Goal: Task Accomplishment & Management: Use online tool/utility

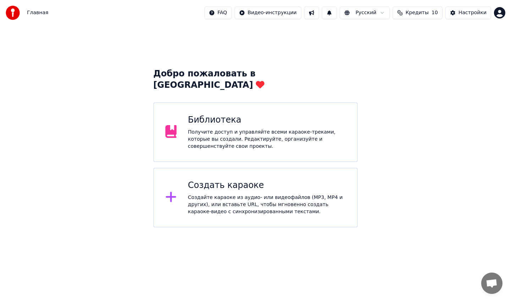
click at [432, 136] on div "Добро пожаловать в Youka Библиотека Получите доступ и управляйте всеми караоке-…" at bounding box center [255, 127] width 511 height 202
click at [266, 212] on div "Создать караоке Создайте караоке из аудио- или видеофайлов (MP3, MP4 и других),…" at bounding box center [255, 197] width 204 height 60
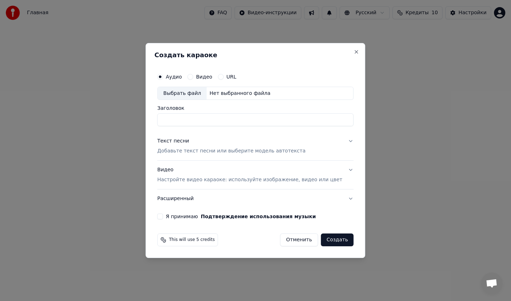
click at [198, 92] on div "Выбрать файл" at bounding box center [182, 93] width 49 height 13
drag, startPoint x: 301, startPoint y: 123, endPoint x: 164, endPoint y: 116, distance: 136.4
click at [164, 116] on input "**********" at bounding box center [255, 120] width 196 height 13
type input "**********"
click at [188, 140] on div "Текст песни" at bounding box center [173, 141] width 32 height 7
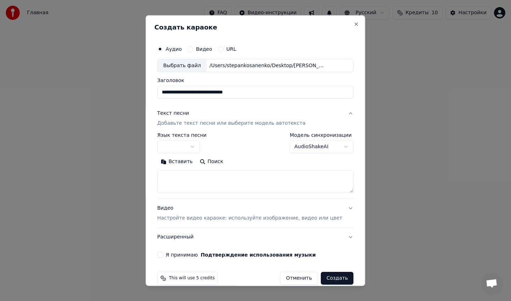
click at [190, 186] on textarea at bounding box center [255, 181] width 196 height 23
paste textarea "**********"
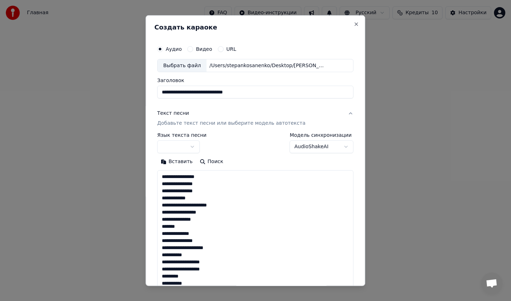
scroll to position [264, 0]
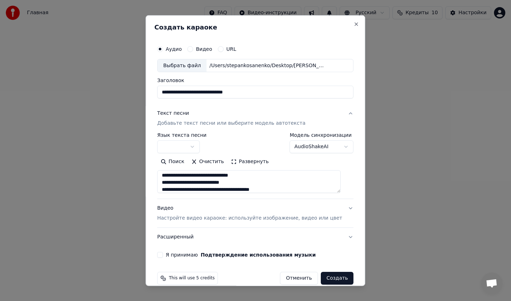
type textarea "**********"
click at [184, 140] on button "button" at bounding box center [178, 146] width 43 height 13
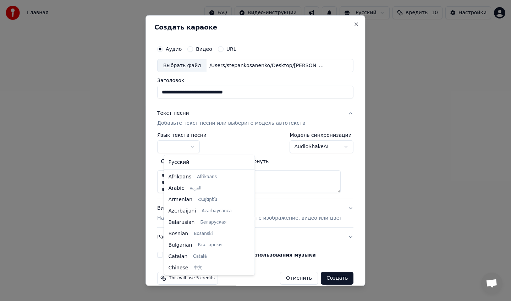
select select "**"
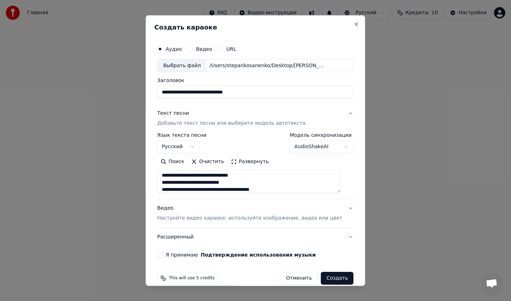
scroll to position [10, 0]
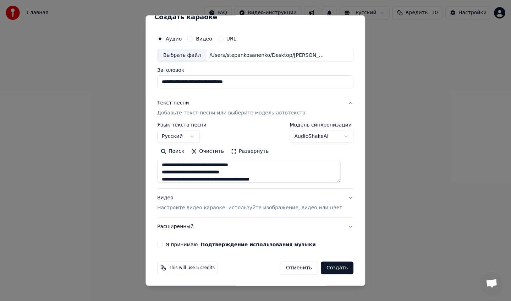
click at [220, 233] on button "Расширенный" at bounding box center [255, 226] width 196 height 18
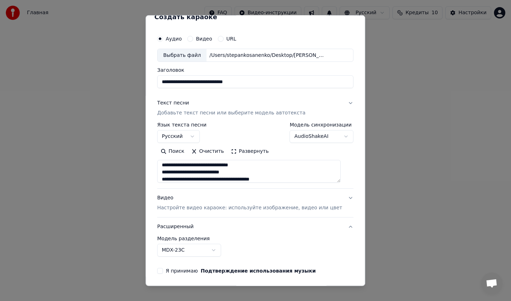
scroll to position [0, 0]
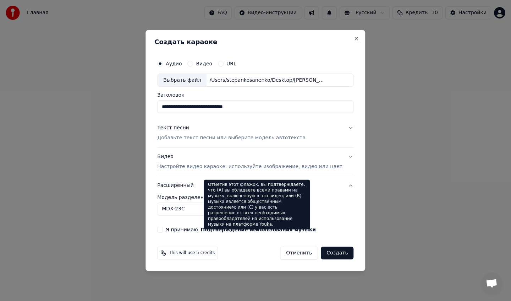
click at [331, 185] on button "Расширенный" at bounding box center [255, 185] width 196 height 18
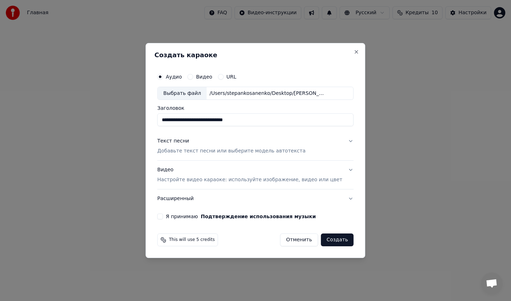
click at [299, 171] on div "Видео Настройте видео караоке: используйте изображение, видео или цвет" at bounding box center [249, 174] width 185 height 17
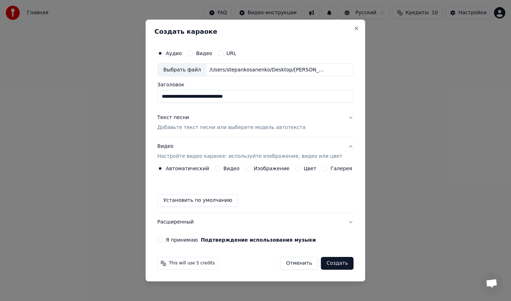
click at [329, 263] on button "Создать" at bounding box center [337, 263] width 33 height 13
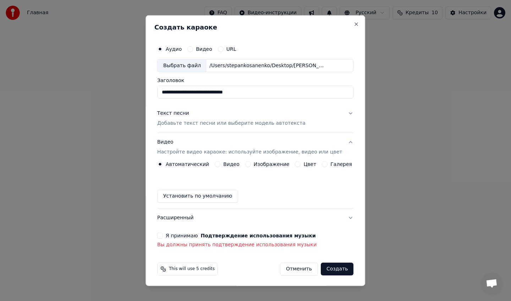
click at [167, 234] on div "Я принимаю Подтверждение использования музыки" at bounding box center [255, 235] width 196 height 6
click at [163, 235] on button "Я принимаю Подтверждение использования музыки" at bounding box center [160, 235] width 6 height 6
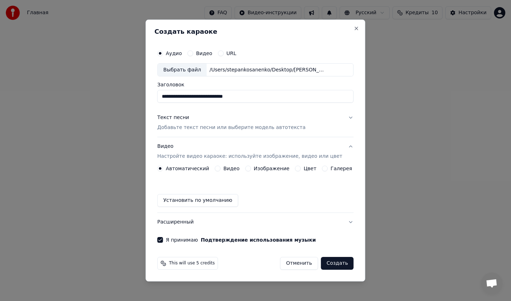
click at [337, 261] on button "Создать" at bounding box center [337, 263] width 33 height 13
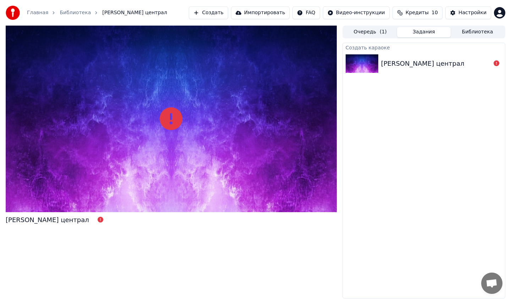
click at [79, 12] on link "Библиотека" at bounding box center [75, 12] width 31 height 7
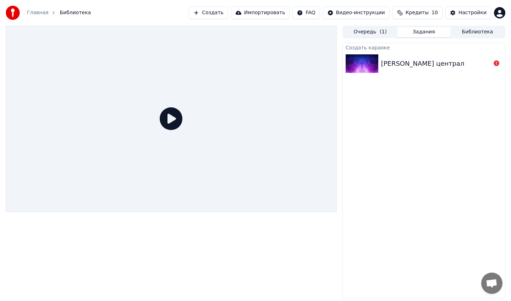
click at [39, 14] on link "Главная" at bounding box center [37, 12] width 21 height 7
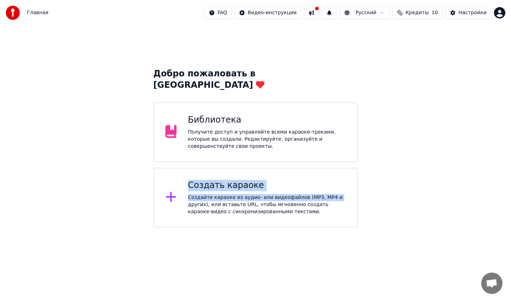
drag, startPoint x: 190, startPoint y: 138, endPoint x: 188, endPoint y: 193, distance: 54.7
click at [188, 193] on div "Добро пожаловать в Youka Библиотека Получите доступ и управляйте всеми караоке-…" at bounding box center [255, 147] width 204 height 159
click at [188, 194] on div "Создайте караоке из аудио- или видеофайлов (MP3, MP4 и других), или вставьте UR…" at bounding box center [267, 204] width 158 height 21
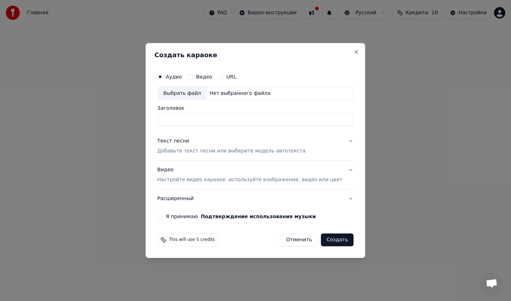
click at [200, 95] on div "Выбрать файл" at bounding box center [182, 93] width 49 height 13
drag, startPoint x: 301, startPoint y: 120, endPoint x: 162, endPoint y: 118, distance: 139.1
click at [162, 118] on div "**********" at bounding box center [255, 144] width 202 height 155
type input "**********"
click at [202, 147] on div "Текст песни Добавьте текст песни или выберите модель автотекста" at bounding box center [231, 146] width 148 height 17
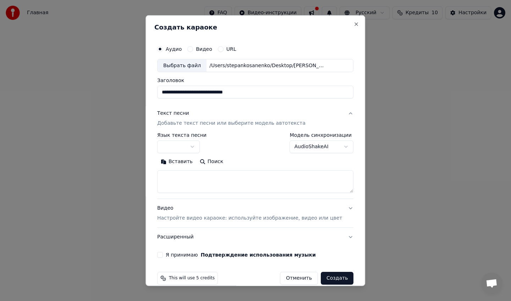
click at [200, 182] on textarea at bounding box center [255, 181] width 196 height 23
paste textarea "**********"
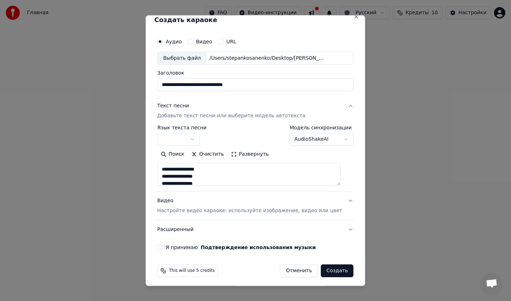
scroll to position [10, 0]
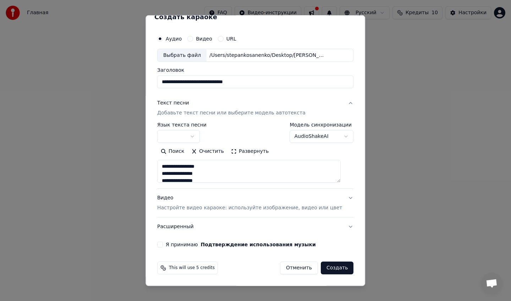
type textarea "**********"
click at [170, 246] on div "Я принимаю Подтверждение использования музыки" at bounding box center [255, 244] width 196 height 6
click at [209, 194] on div "Видео Настройте видео караоке: используйте изображение, видео или цвет" at bounding box center [249, 202] width 185 height 17
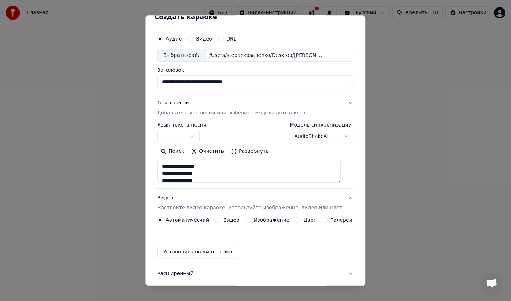
scroll to position [0, 0]
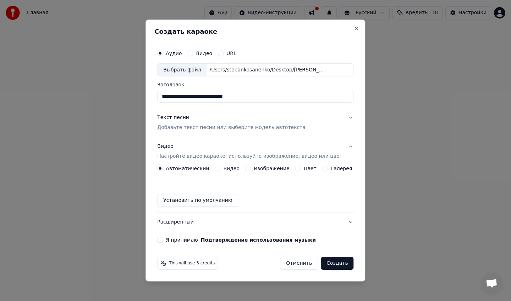
click at [255, 171] on div "Автоматический Видео Изображение Цвет Галерея Установить по умолчанию" at bounding box center [255, 185] width 196 height 41
click at [249, 169] on button "Изображение" at bounding box center [248, 168] width 6 height 6
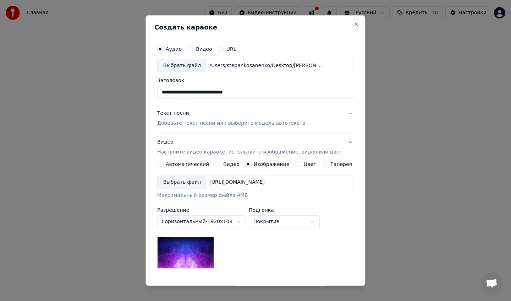
click at [188, 185] on div "Выбрать файл" at bounding box center [182, 182] width 49 height 13
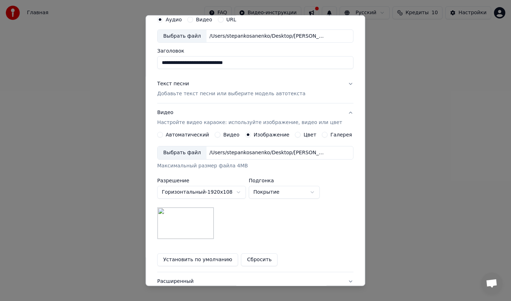
scroll to position [84, 0]
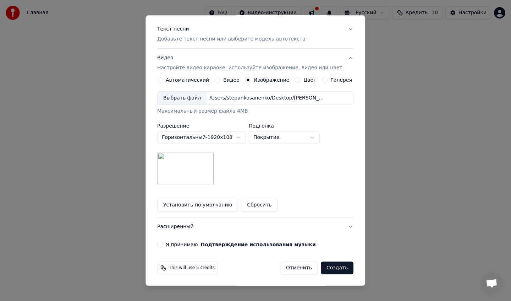
click at [165, 247] on div "**********" at bounding box center [255, 102] width 202 height 295
click at [163, 244] on button "Я принимаю Подтверждение использования музыки" at bounding box center [160, 244] width 6 height 6
click at [329, 266] on button "Создать" at bounding box center [337, 267] width 33 height 13
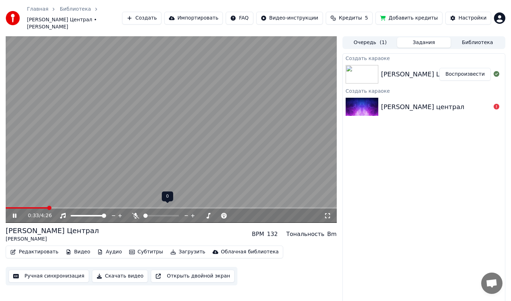
click at [155, 212] on div at bounding box center [167, 215] width 57 height 7
click at [145, 215] on span at bounding box center [160, 215] width 35 height 1
click at [12, 213] on icon at bounding box center [19, 216] width 17 height 6
click at [104, 269] on button "Скачать видео" at bounding box center [120, 275] width 56 height 13
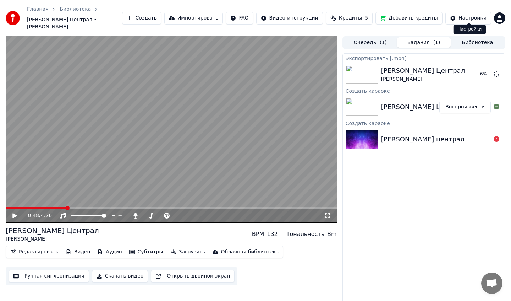
click at [475, 15] on div "Настройки" at bounding box center [472, 18] width 28 height 7
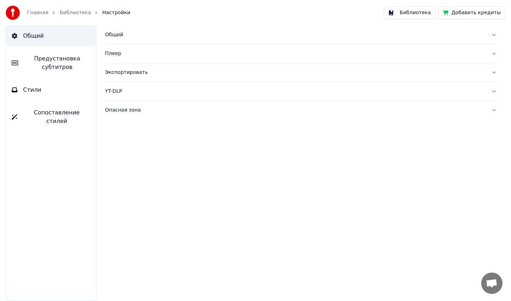
click at [148, 75] on div "Экспортировать" at bounding box center [295, 72] width 380 height 7
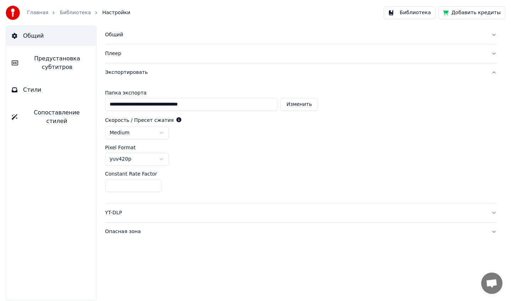
click at [38, 14] on link "Главная" at bounding box center [37, 12] width 21 height 7
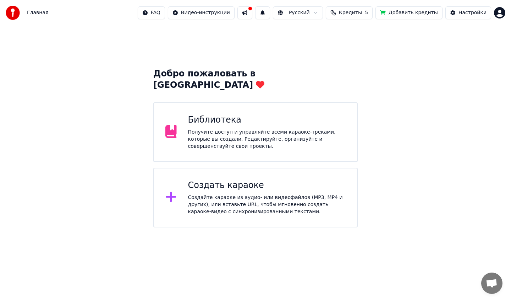
click at [260, 114] on div "Библиотека" at bounding box center [267, 119] width 158 height 11
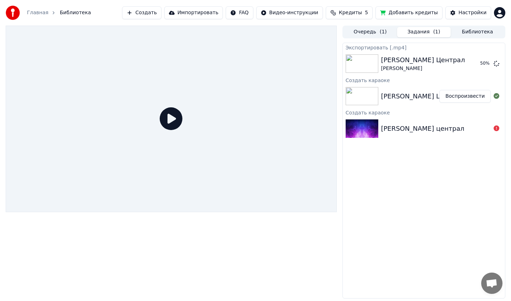
click at [485, 86] on div "[PERSON_NAME] Централ Воспроизвести" at bounding box center [424, 96] width 162 height 24
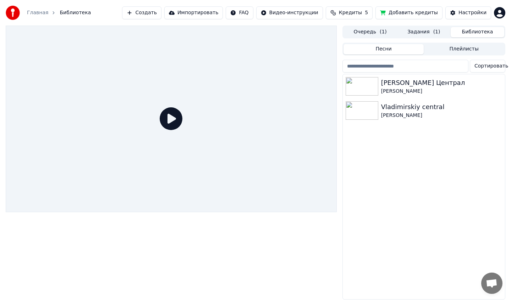
click at [480, 30] on button "Библиотека" at bounding box center [478, 32] width 54 height 10
click at [434, 27] on button "Задания ( 1 )" at bounding box center [424, 32] width 54 height 10
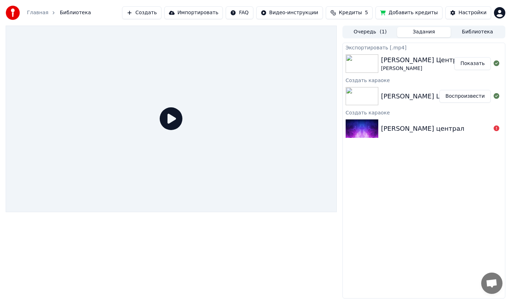
click at [466, 65] on button "Показать" at bounding box center [472, 63] width 37 height 13
click at [38, 13] on link "Главная" at bounding box center [37, 12] width 21 height 7
